Goal: Use online tool/utility: Utilize a website feature to perform a specific function

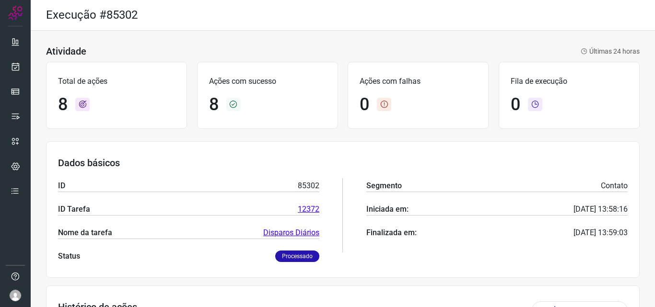
click at [25, 71] on div at bounding box center [15, 153] width 31 height 307
click at [23, 68] on link at bounding box center [15, 66] width 19 height 19
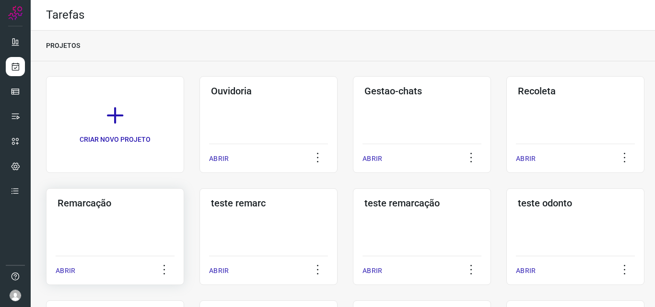
click at [151, 219] on div "Remarcação ABRIR" at bounding box center [115, 236] width 138 height 97
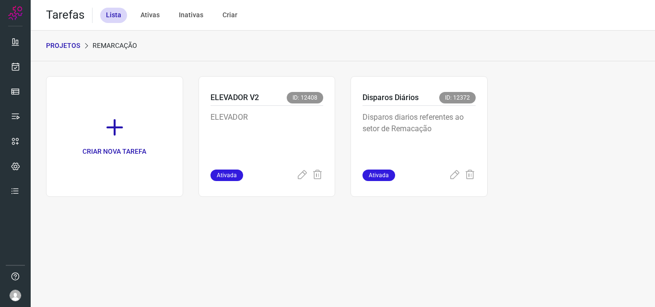
click at [456, 116] on p "Disparos diarios referentes ao setor de Remacação" at bounding box center [419, 136] width 113 height 48
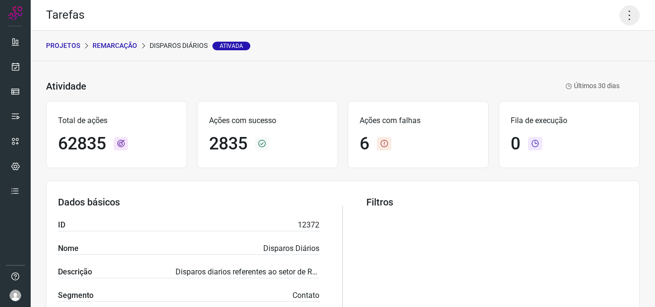
click at [621, 12] on icon at bounding box center [630, 15] width 20 height 20
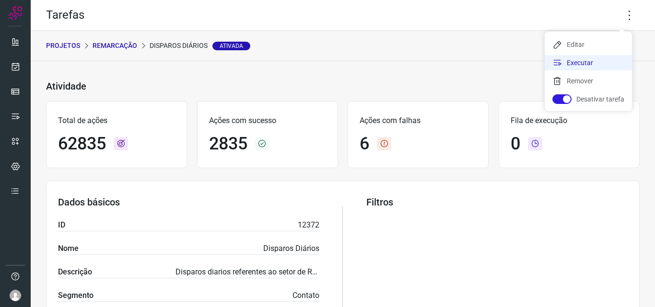
click at [591, 58] on li "Executar" at bounding box center [588, 62] width 87 height 15
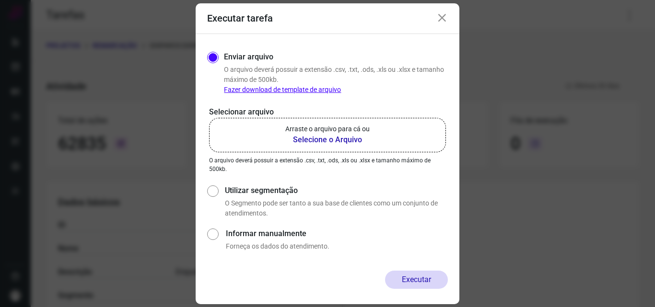
click at [338, 129] on p "Arraste o arquivo para cá ou" at bounding box center [327, 129] width 84 height 10
click at [0, 0] on input "Arraste o arquivo para cá ou Selecione o Arquivo" at bounding box center [0, 0] width 0 height 0
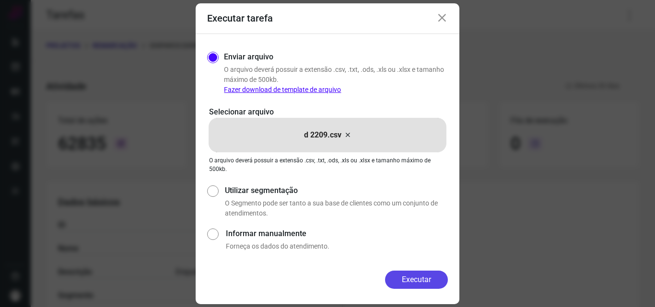
click at [407, 284] on button "Executar" at bounding box center [416, 280] width 63 height 18
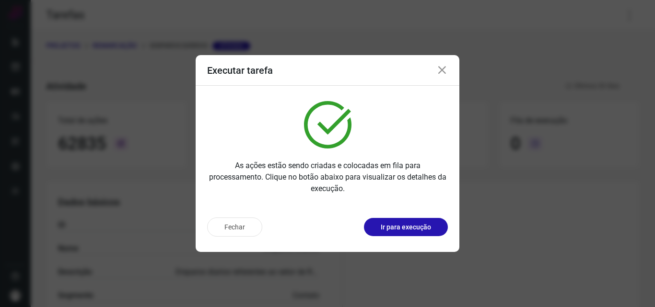
click at [413, 230] on p "Ir para execução" at bounding box center [406, 228] width 50 height 10
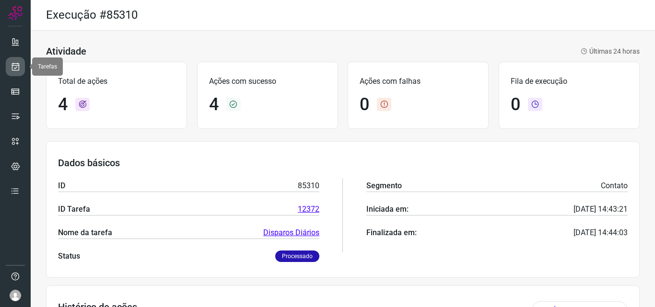
click at [11, 65] on icon at bounding box center [16, 67] width 10 height 10
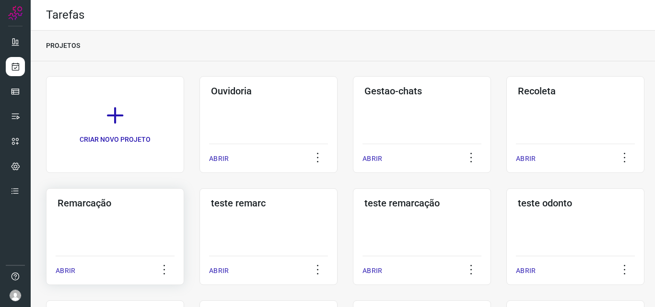
click at [92, 221] on div "Remarcação ABRIR" at bounding box center [115, 236] width 138 height 97
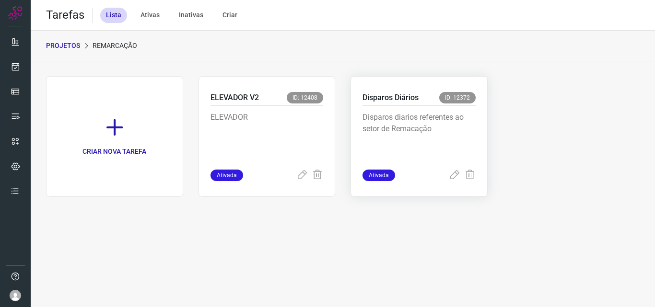
click at [407, 130] on p "Disparos diarios referentes ao setor de Remacação" at bounding box center [419, 136] width 113 height 48
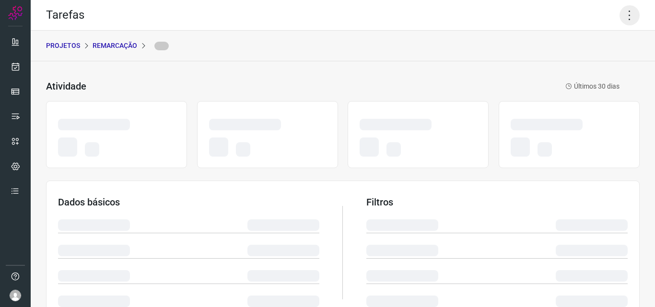
click at [621, 13] on icon at bounding box center [630, 15] width 20 height 20
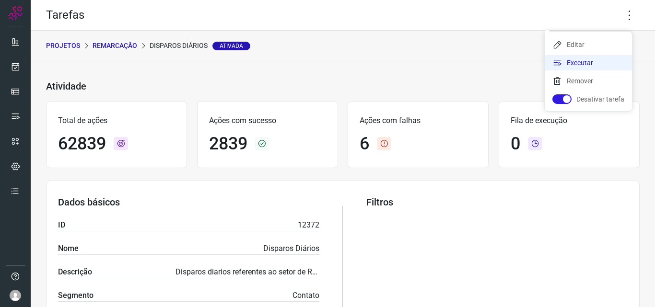
click at [593, 59] on li "Executar" at bounding box center [588, 62] width 87 height 15
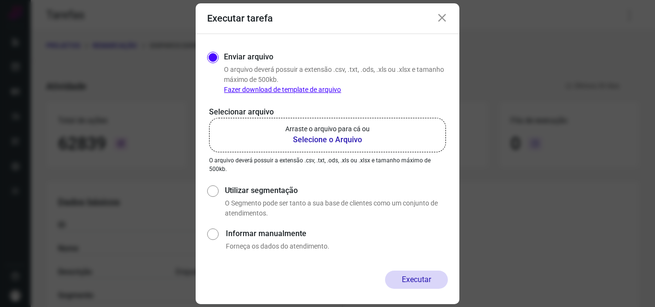
click at [377, 121] on label "Arraste o arquivo para cá ou Selecione o Arquivo" at bounding box center [327, 135] width 237 height 35
click at [0, 0] on input "Arraste o arquivo para cá ou Selecione o Arquivo" at bounding box center [0, 0] width 0 height 0
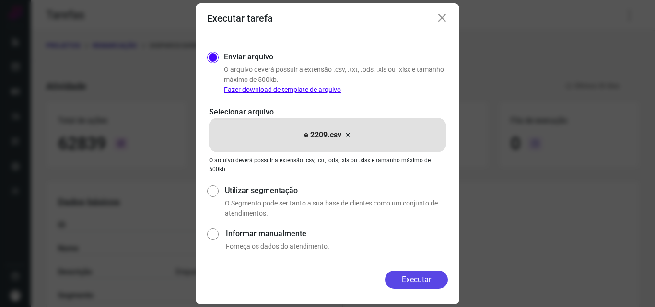
click at [414, 280] on button "Executar" at bounding box center [416, 280] width 63 height 18
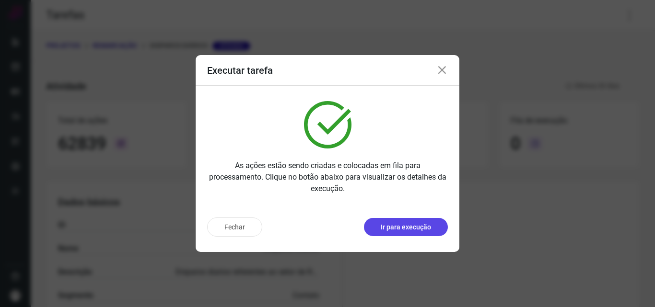
click at [416, 225] on p "Ir para execução" at bounding box center [406, 228] width 50 height 10
